Goal: Check status

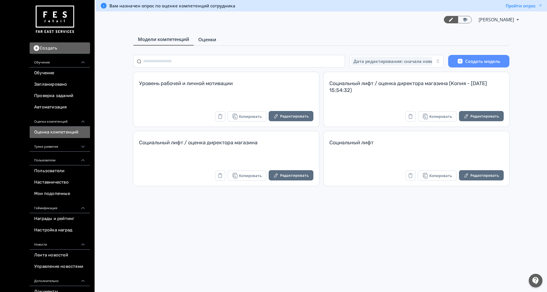
click at [211, 36] on link "Оценки" at bounding box center [207, 39] width 27 height 11
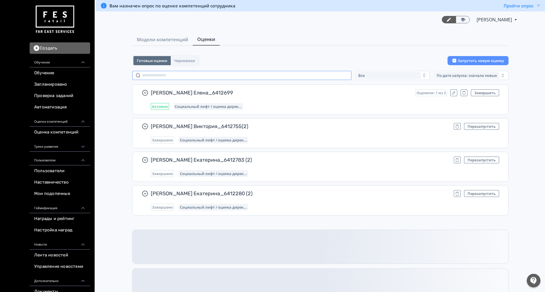
click at [179, 75] on input "text" at bounding box center [241, 75] width 219 height 9
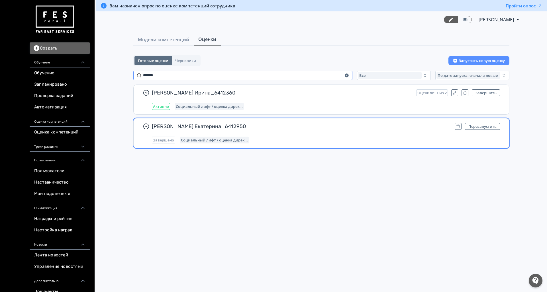
type input "*******"
click at [356, 138] on div "Завершено Социальный лифт / оценка дирек..." at bounding box center [326, 140] width 348 height 7
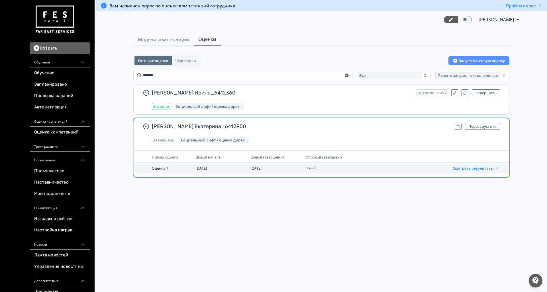
click at [466, 166] on button "Смотреть результаты" at bounding box center [476, 168] width 47 height 5
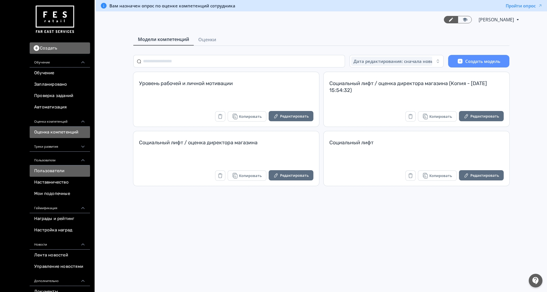
click at [50, 171] on link "Пользователи" at bounding box center [60, 171] width 60 height 11
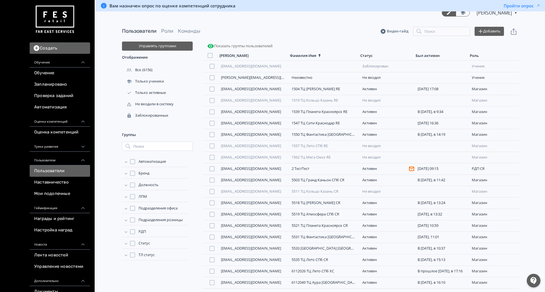
scroll to position [11, 0]
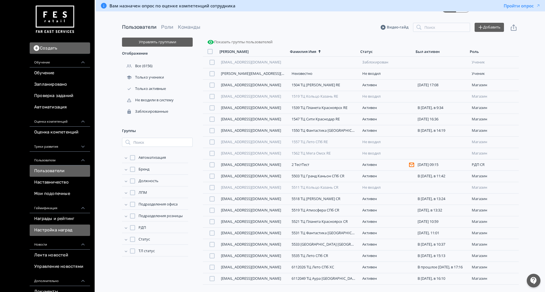
click at [60, 230] on link "Настройка наград" at bounding box center [60, 230] width 60 height 11
